Goal: Task Accomplishment & Management: Use online tool/utility

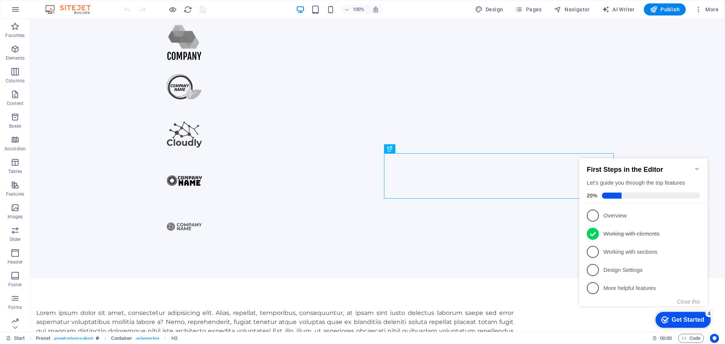
scroll to position [305, 0]
click at [595, 214] on span "1" at bounding box center [593, 216] width 12 height 12
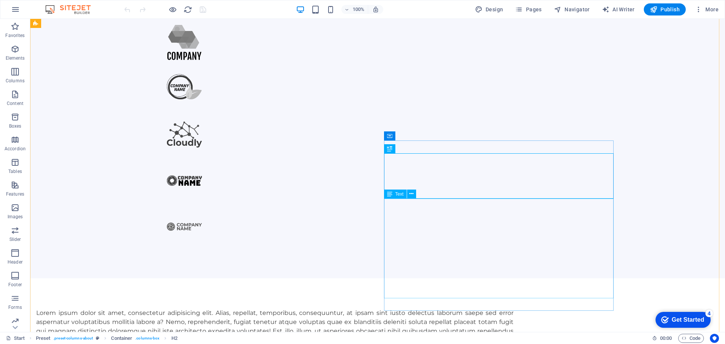
scroll to position [0, 0]
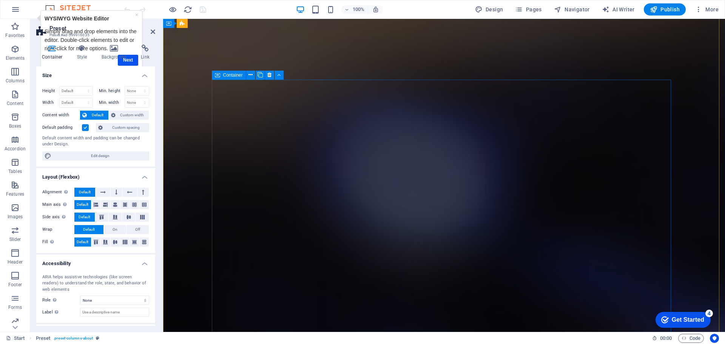
scroll to position [2531, 0]
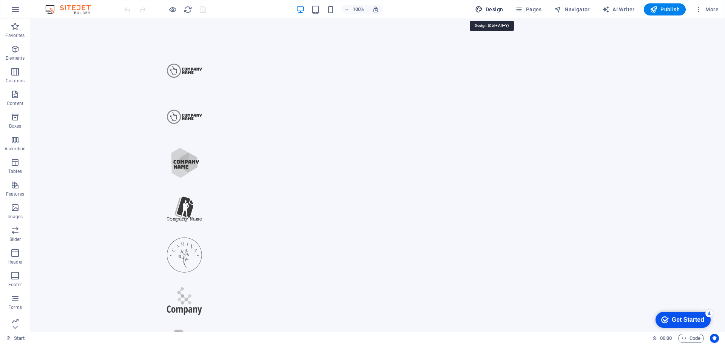
click at [491, 9] on span "Design" at bounding box center [489, 10] width 28 height 8
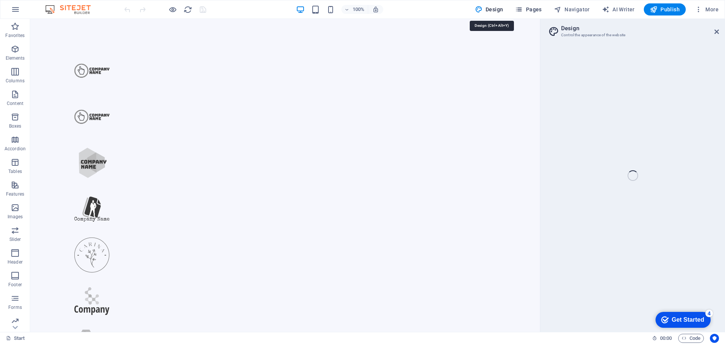
click at [531, 8] on span "Pages" at bounding box center [528, 10] width 26 height 8
select select "px"
select select "300"
select select "px"
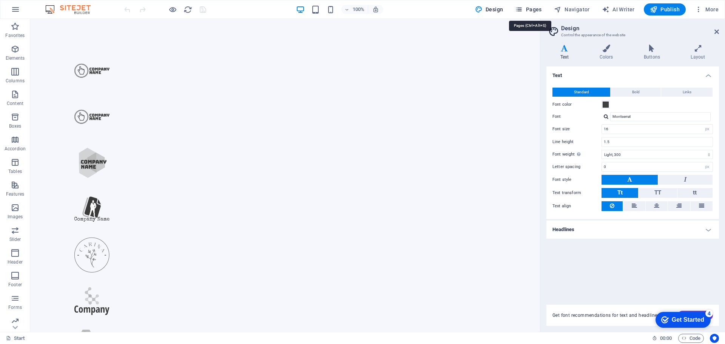
click at [530, 8] on span "Pages" at bounding box center [528, 10] width 26 height 8
click at [575, 11] on span "Navigator" at bounding box center [572, 10] width 36 height 8
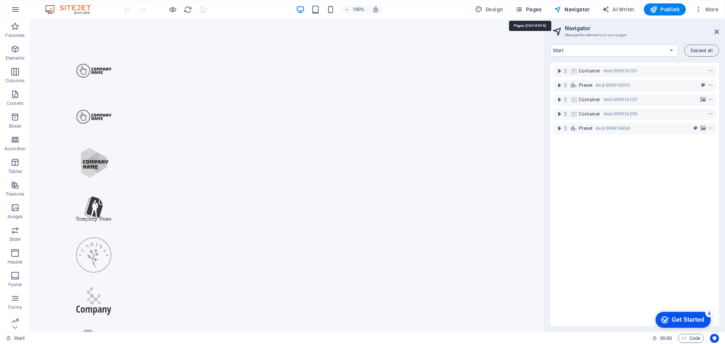
click at [540, 10] on span "Pages" at bounding box center [528, 10] width 26 height 8
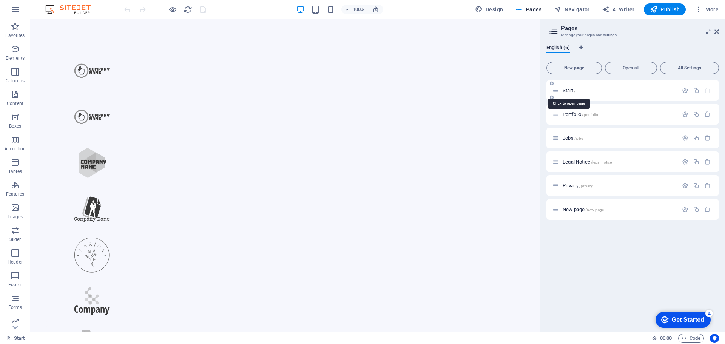
click at [571, 90] on span "Start /" at bounding box center [569, 91] width 13 height 6
click at [554, 90] on icon at bounding box center [556, 90] width 6 height 6
click at [569, 91] on span "Start /" at bounding box center [569, 91] width 13 height 6
click at [558, 91] on icon at bounding box center [556, 90] width 6 height 6
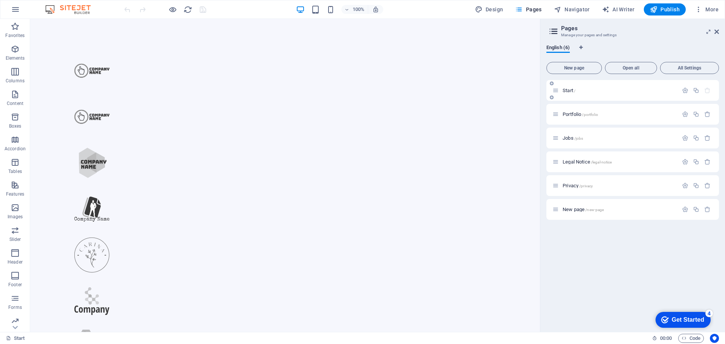
click at [558, 91] on icon at bounding box center [556, 90] width 6 height 6
click at [575, 70] on span "New page" at bounding box center [574, 68] width 49 height 5
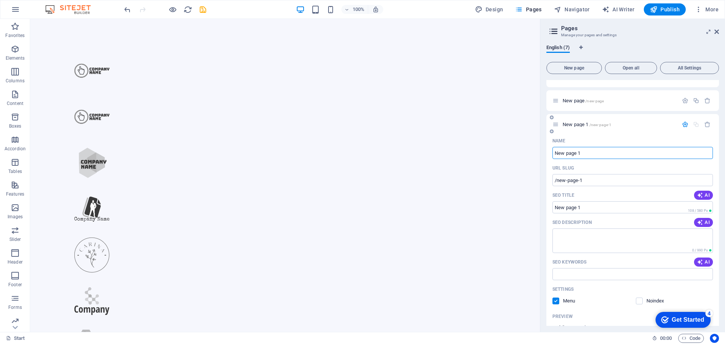
scroll to position [108, 0]
click at [702, 198] on icon "button" at bounding box center [700, 196] width 6 height 6
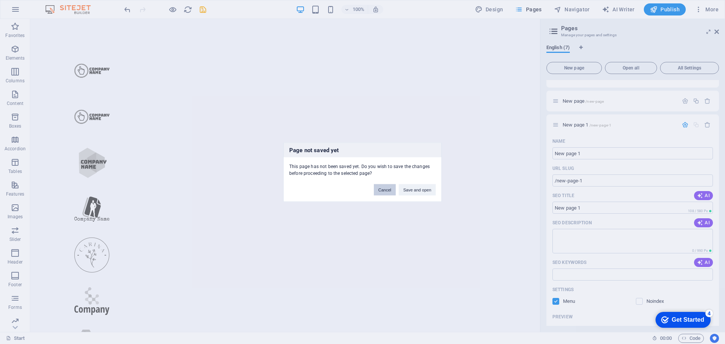
drag, startPoint x: 385, startPoint y: 189, endPoint x: 359, endPoint y: 169, distance: 32.6
click at [385, 189] on button "Cancel" at bounding box center [385, 189] width 22 height 11
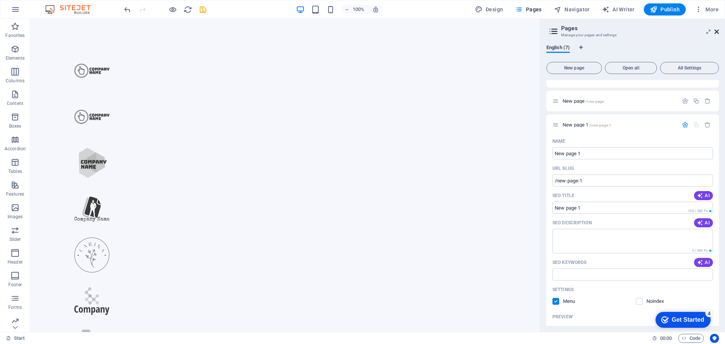
click at [717, 31] on icon at bounding box center [717, 32] width 5 height 6
